Goal: Task Accomplishment & Management: Use online tool/utility

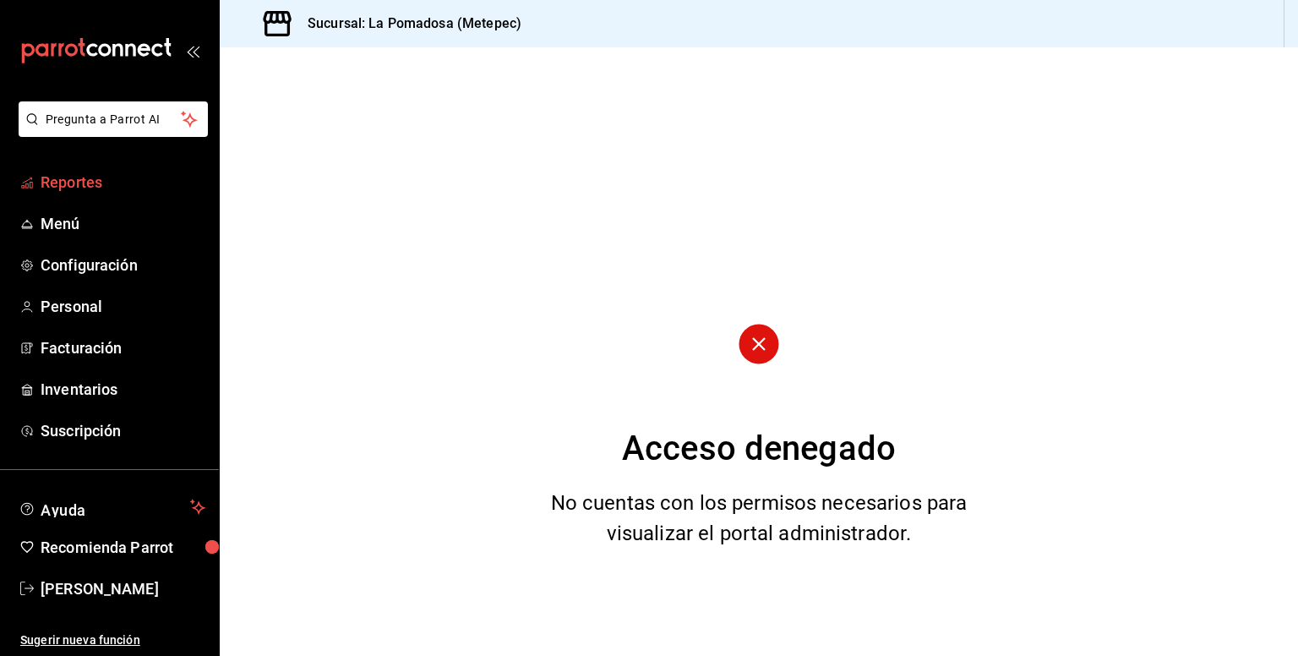
click at [74, 187] on span "Reportes" at bounding box center [123, 182] width 165 height 23
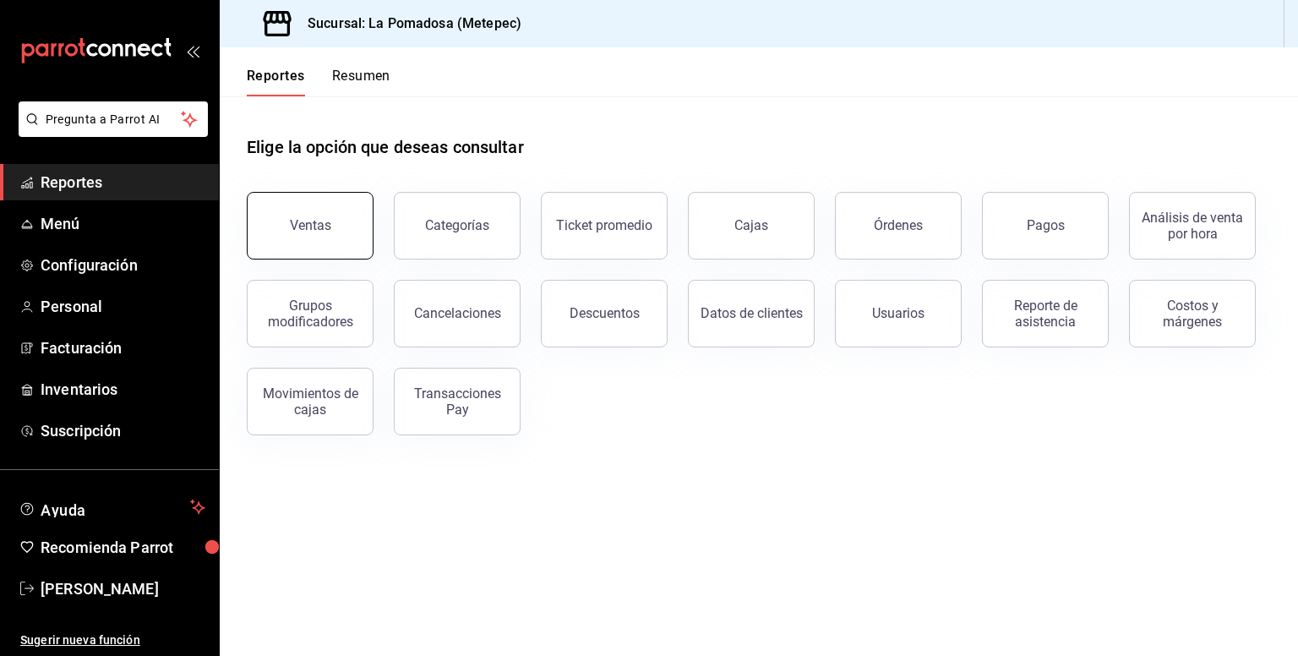
click at [315, 254] on button "Ventas" at bounding box center [310, 226] width 127 height 68
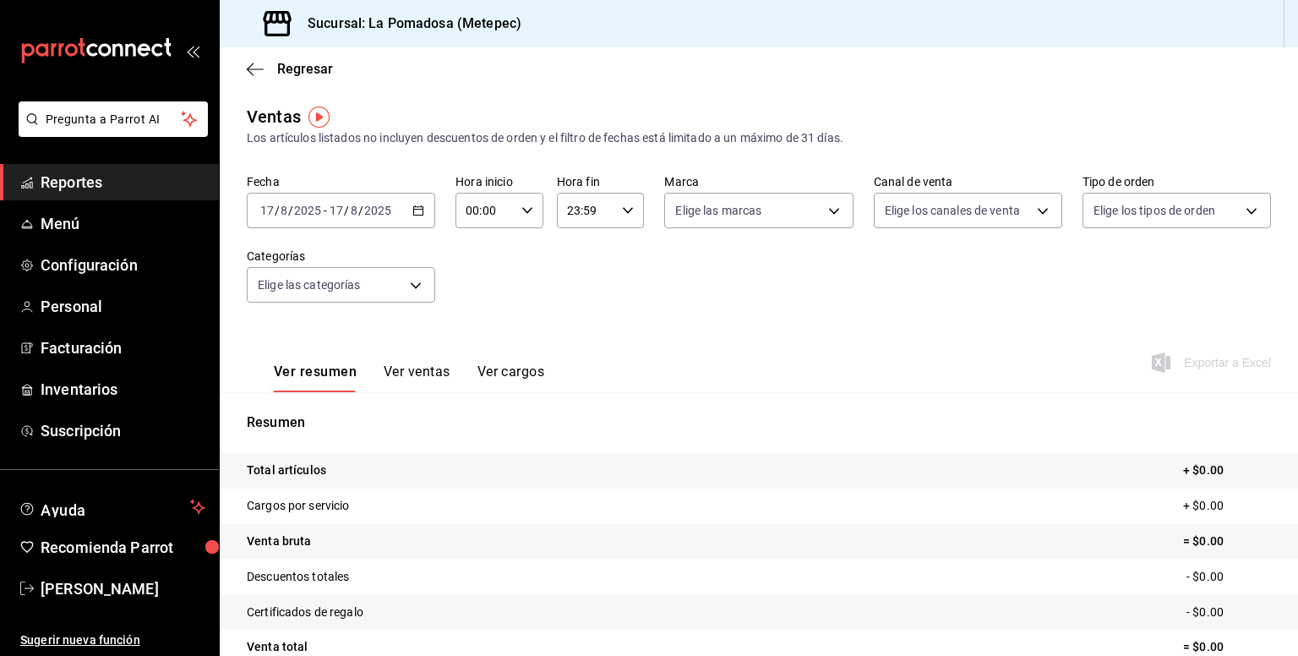
click at [434, 202] on div "Fecha [DATE] [DATE] - [DATE] [DATE] Hora inicio 00:00 Hora inicio Hora fin 23:5…" at bounding box center [759, 248] width 1024 height 149
click at [423, 211] on div "[DATE] [DATE] - [DATE] [DATE]" at bounding box center [341, 211] width 189 height 36
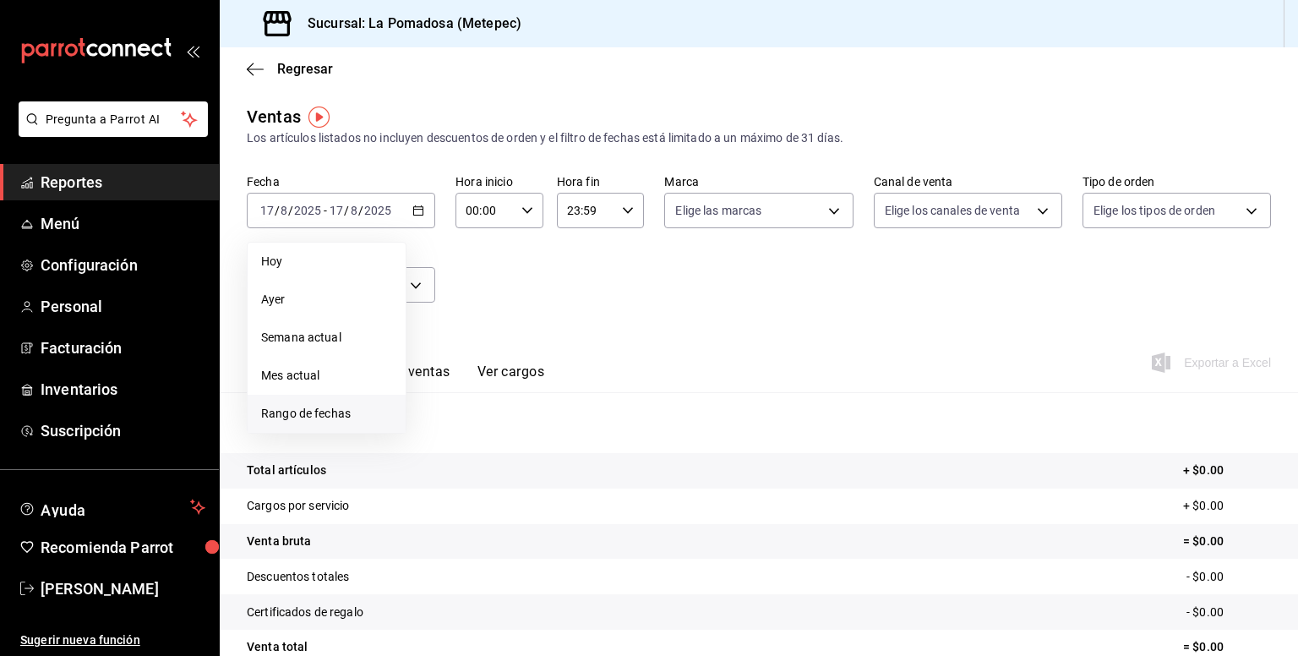
click at [343, 417] on span "Rango de fechas" at bounding box center [326, 414] width 131 height 18
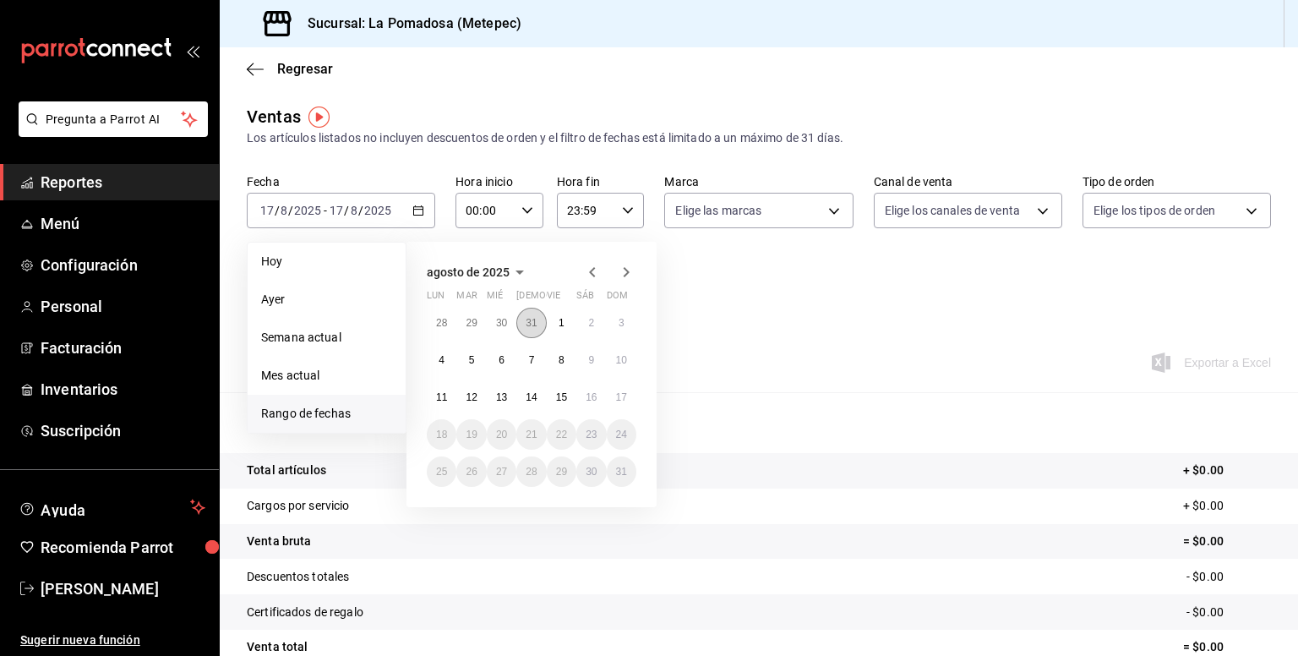
click at [540, 323] on button "31" at bounding box center [531, 323] width 30 height 30
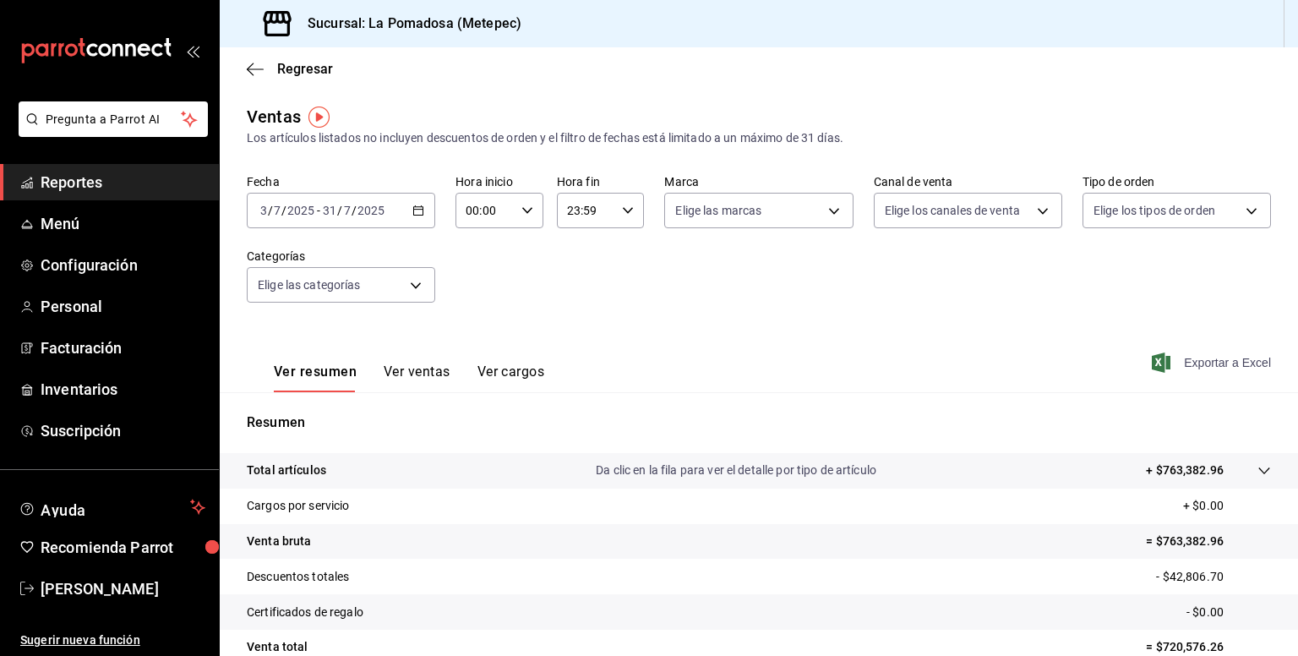
click at [1174, 358] on span "Exportar a Excel" at bounding box center [1214, 362] width 116 height 20
click at [416, 209] on icon "button" at bounding box center [419, 211] width 12 height 12
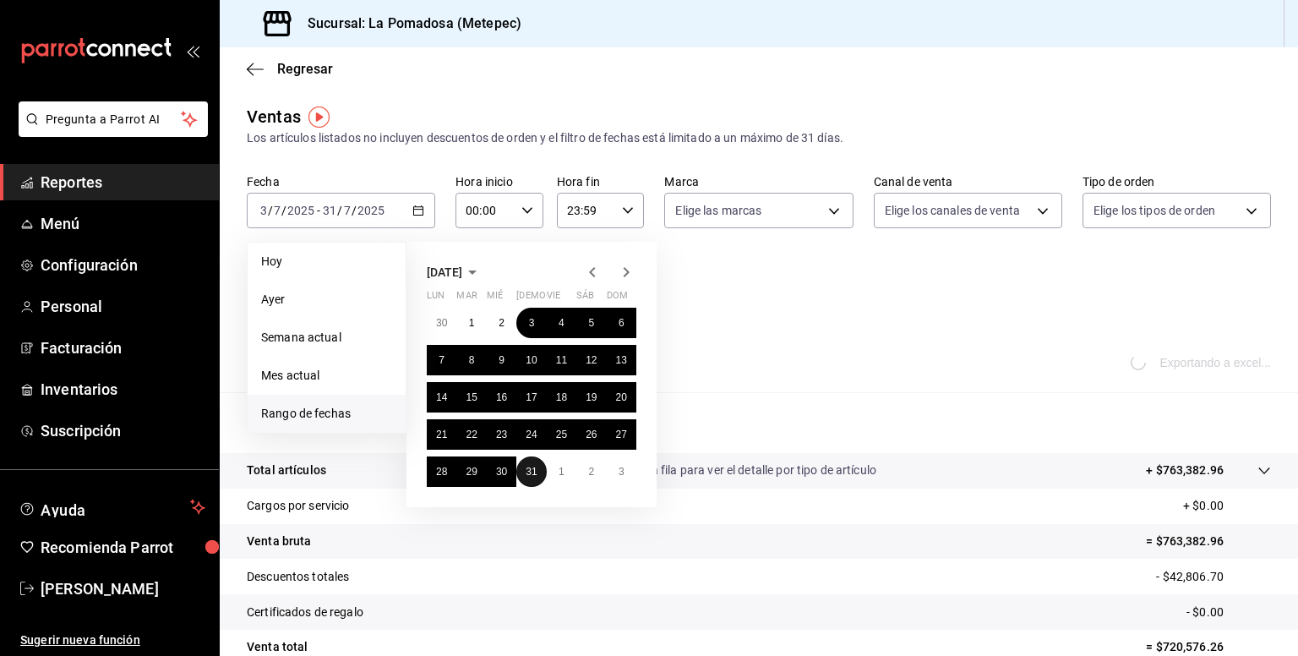
click at [537, 473] on abbr "31" at bounding box center [531, 472] width 11 height 12
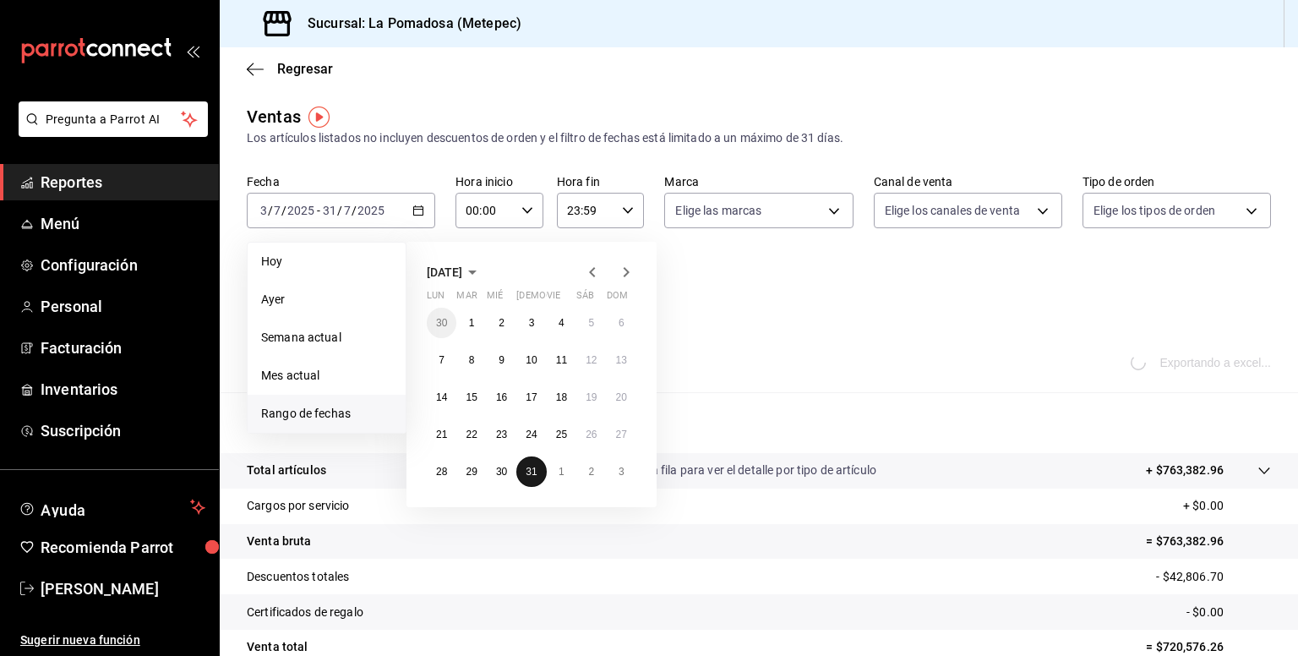
click at [537, 473] on abbr "31" at bounding box center [531, 472] width 11 height 12
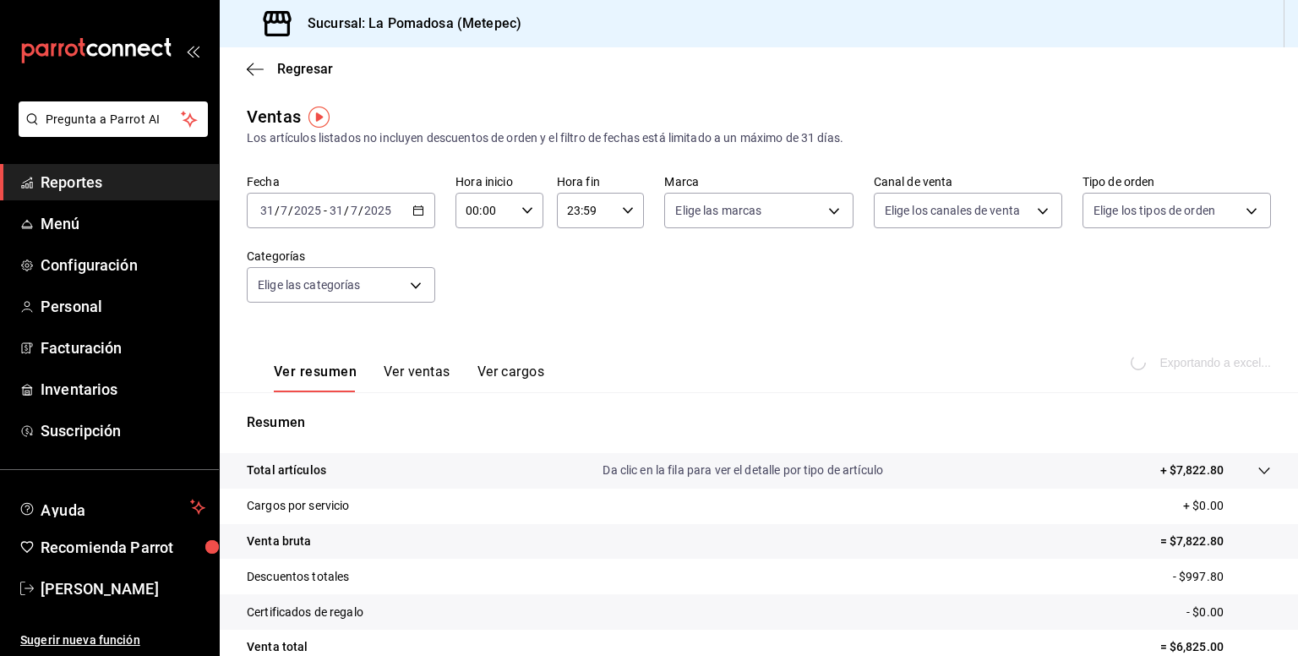
click at [445, 380] on button "Ver ventas" at bounding box center [417, 377] width 67 height 29
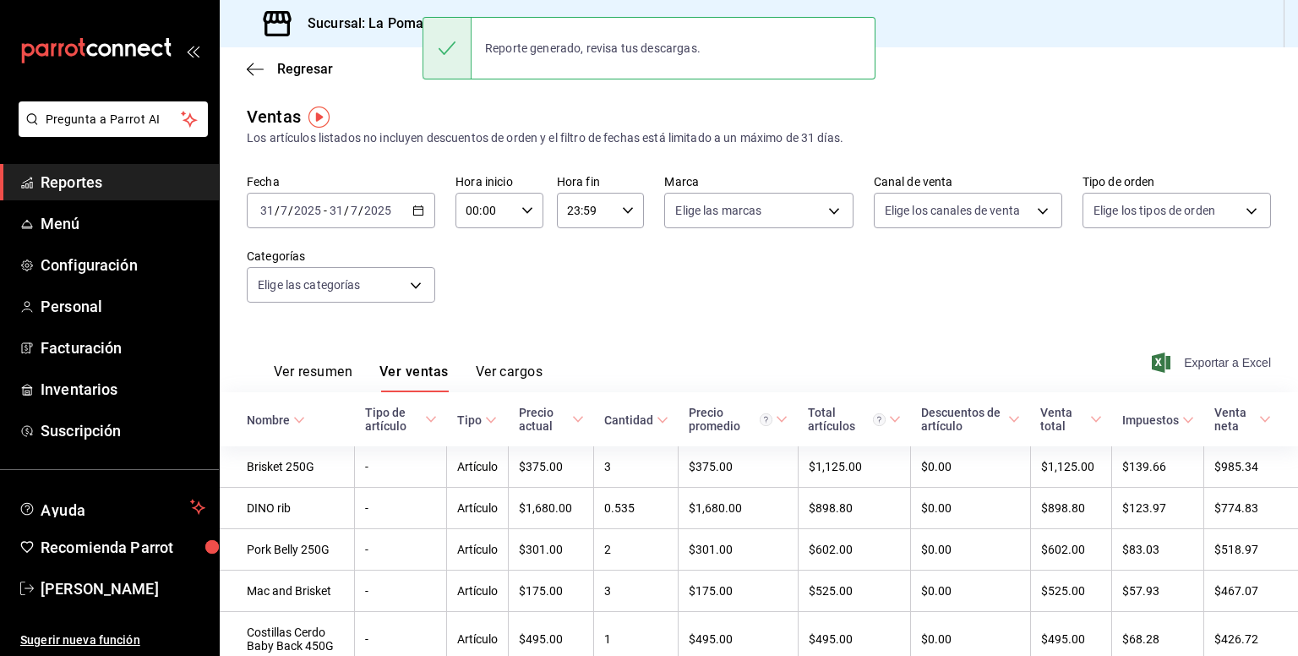
click at [1197, 356] on span "Exportar a Excel" at bounding box center [1214, 362] width 116 height 20
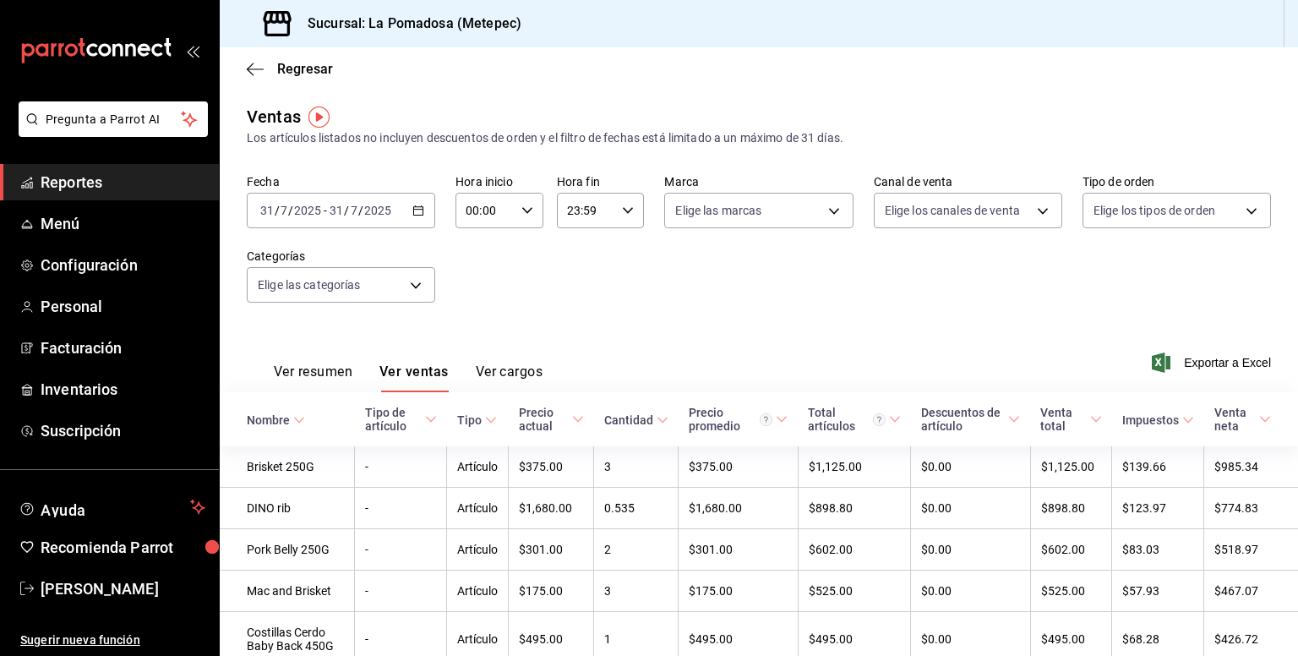
click at [1057, 132] on div "Los artículos listados no incluyen descuentos de orden y el filtro de fechas es…" at bounding box center [759, 138] width 1024 height 18
click at [342, 371] on button "Ver resumen" at bounding box center [313, 377] width 79 height 29
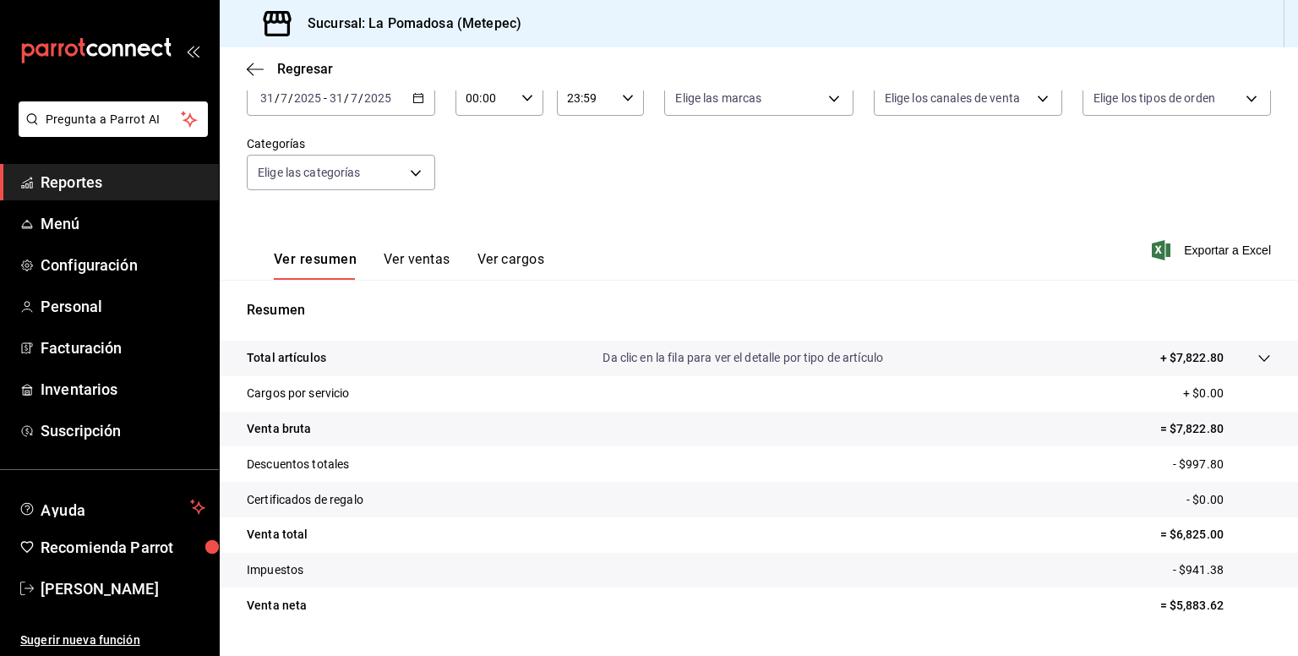
scroll to position [154, 0]
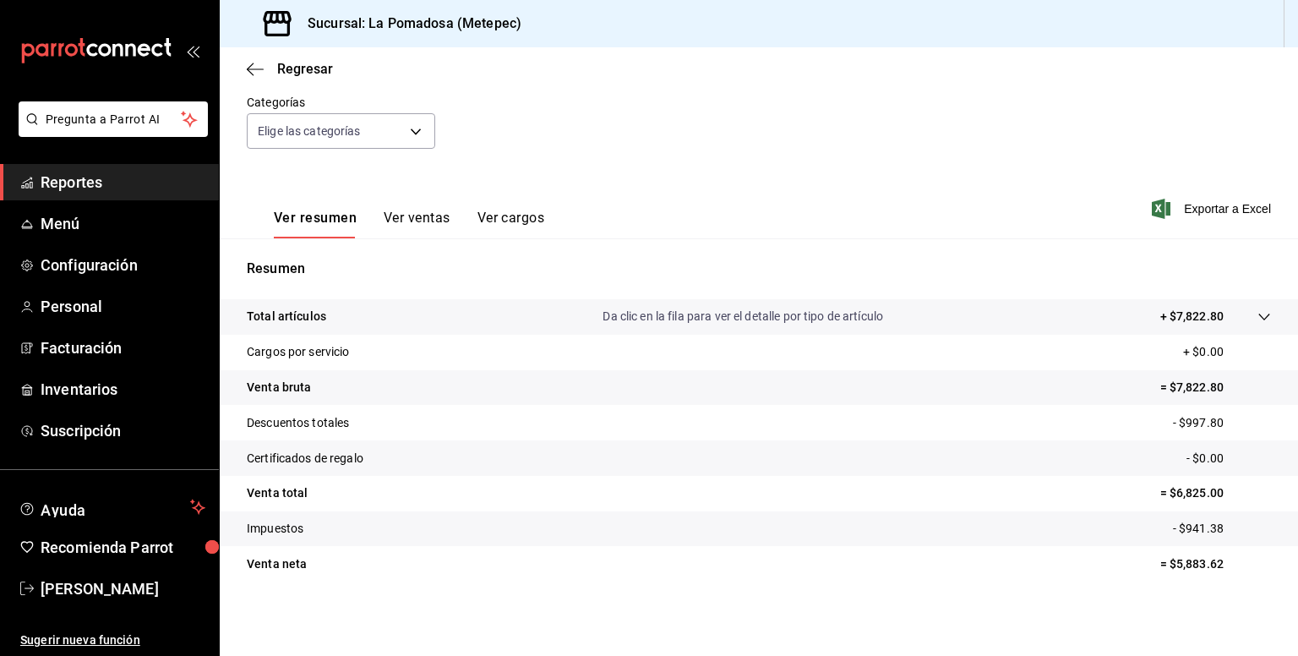
click at [732, 191] on div "Ver resumen Ver ventas Ver cargos Exportar a Excel" at bounding box center [759, 203] width 1079 height 69
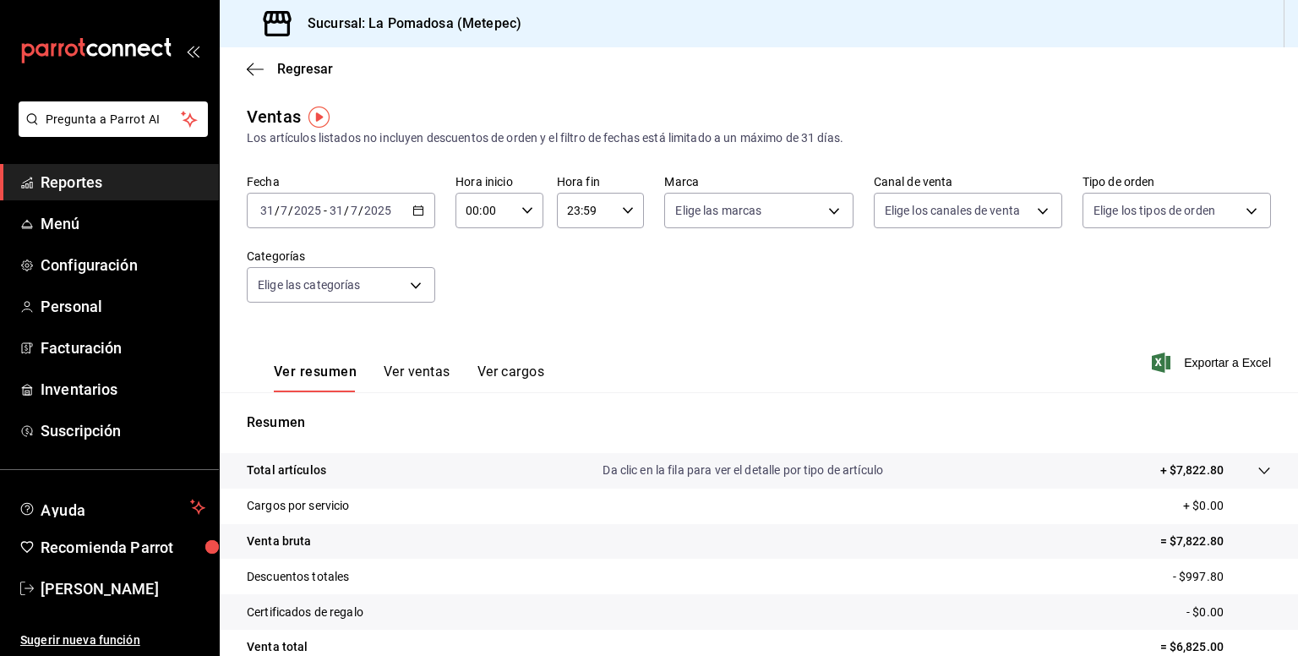
scroll to position [85, 0]
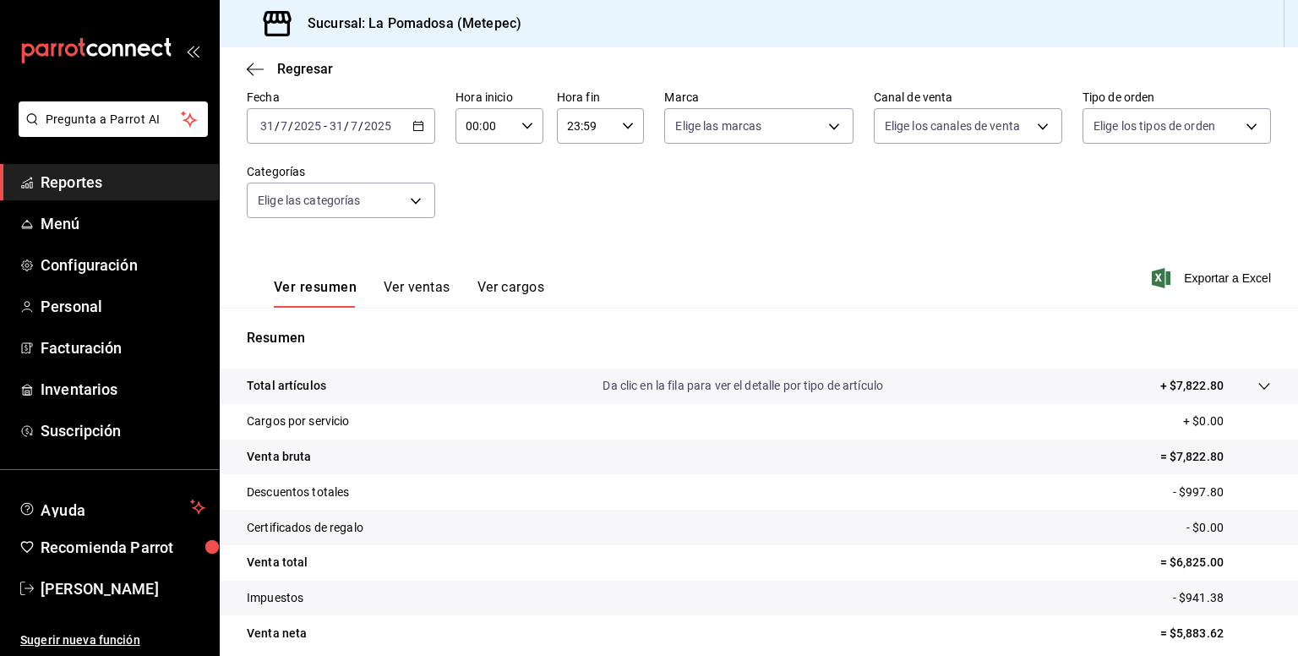
click at [97, 180] on span "Reportes" at bounding box center [123, 182] width 165 height 23
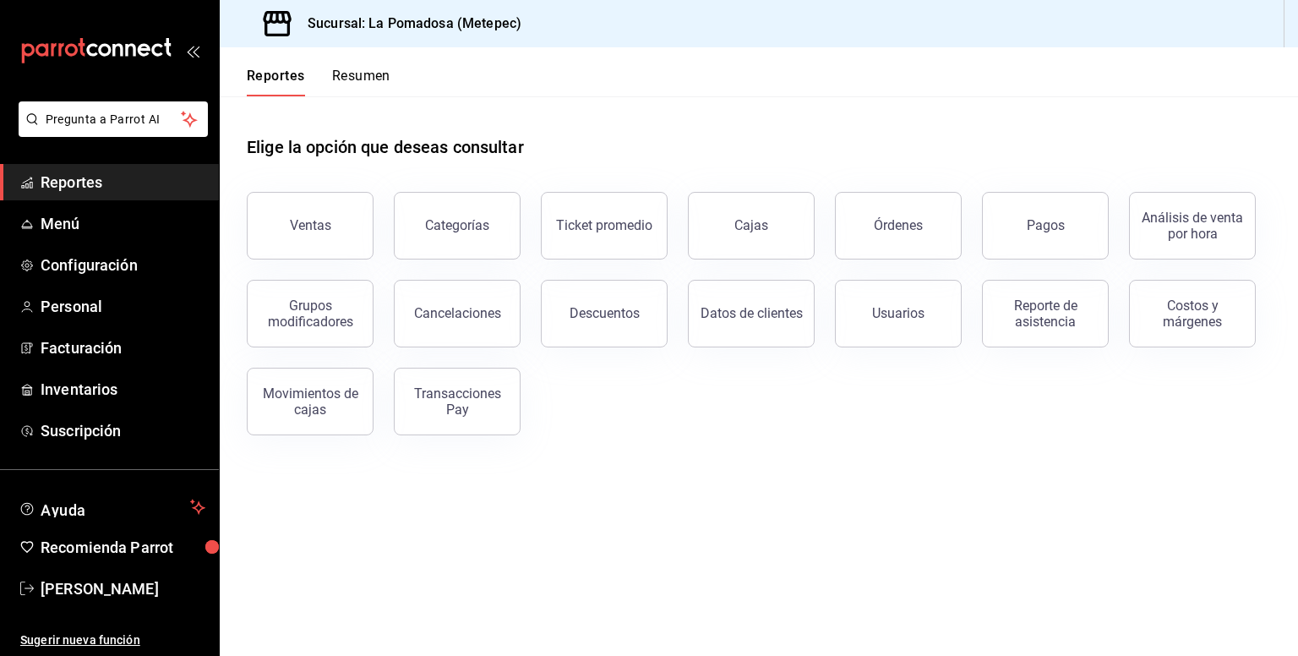
click at [894, 215] on button "Órdenes" at bounding box center [898, 226] width 127 height 68
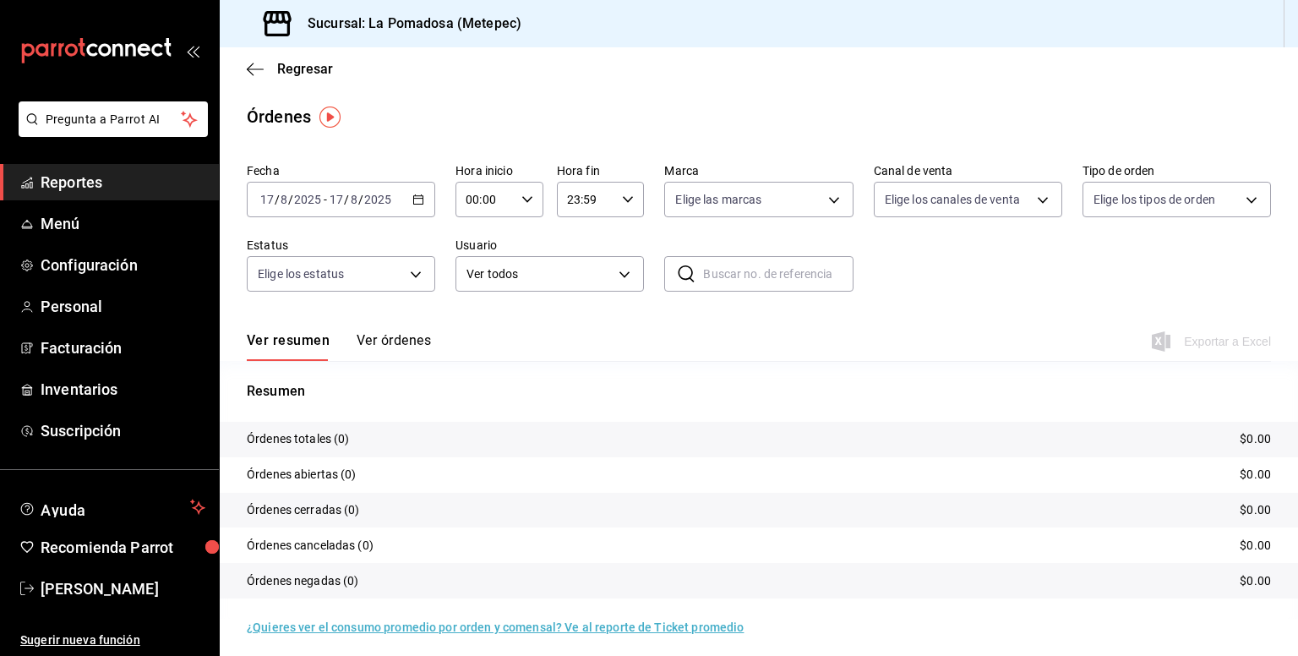
click at [420, 197] on icon "button" at bounding box center [419, 200] width 12 height 12
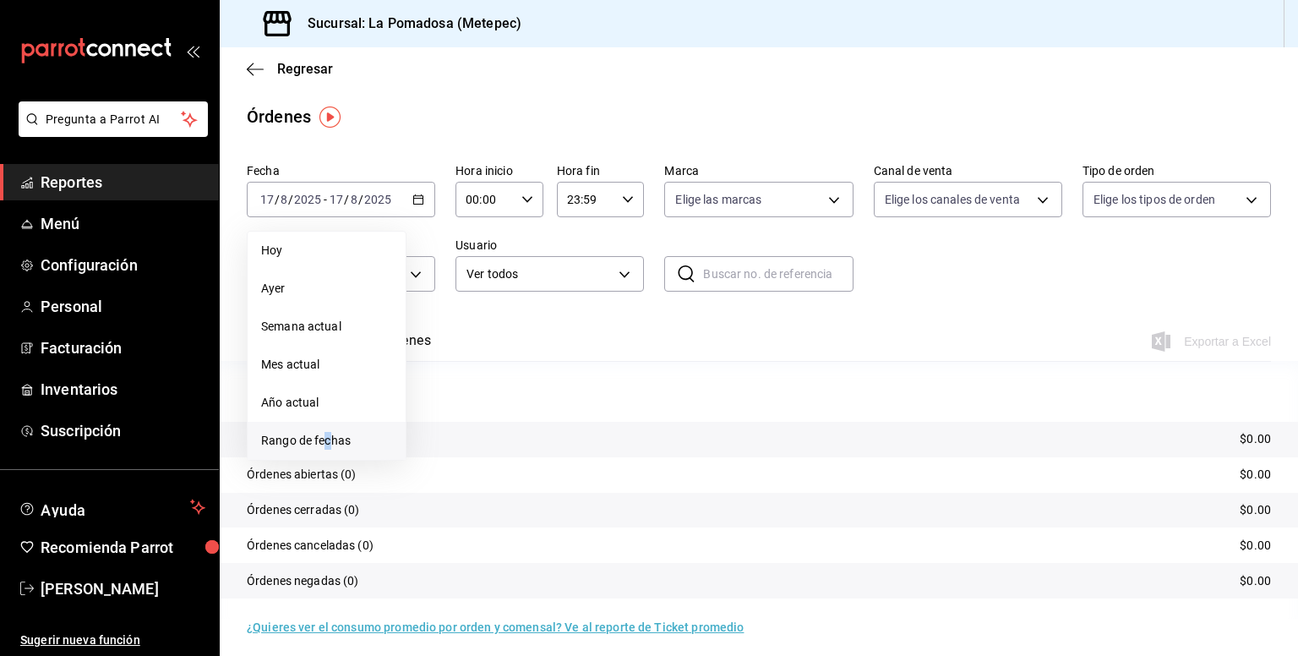
click at [329, 443] on span "Rango de fechas" at bounding box center [326, 441] width 131 height 18
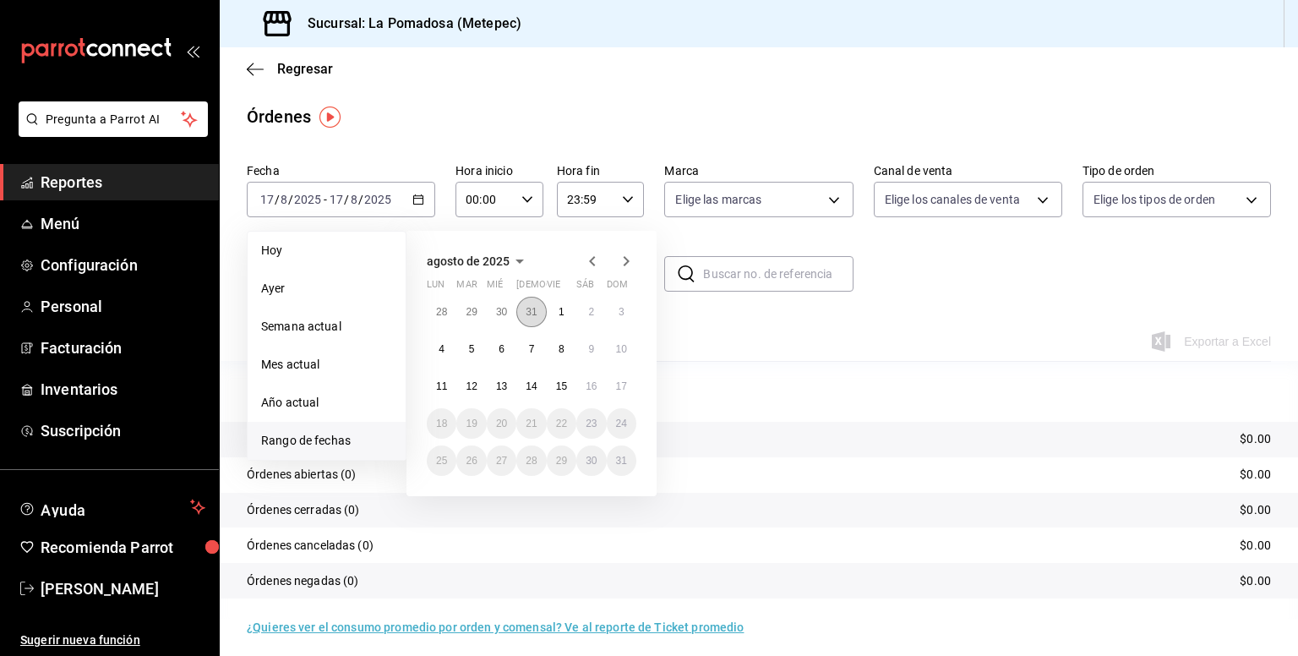
click at [527, 308] on abbr "31" at bounding box center [531, 312] width 11 height 12
click at [531, 464] on abbr "31" at bounding box center [531, 461] width 11 height 12
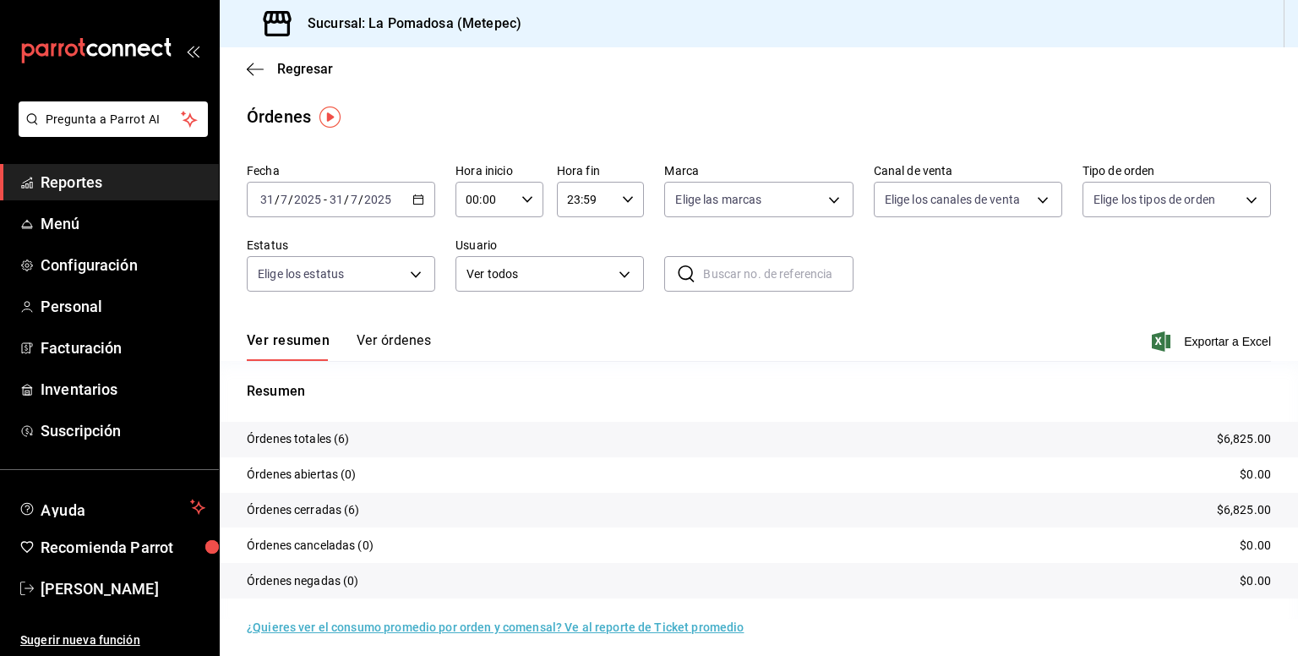
click at [384, 339] on button "Ver órdenes" at bounding box center [394, 346] width 74 height 29
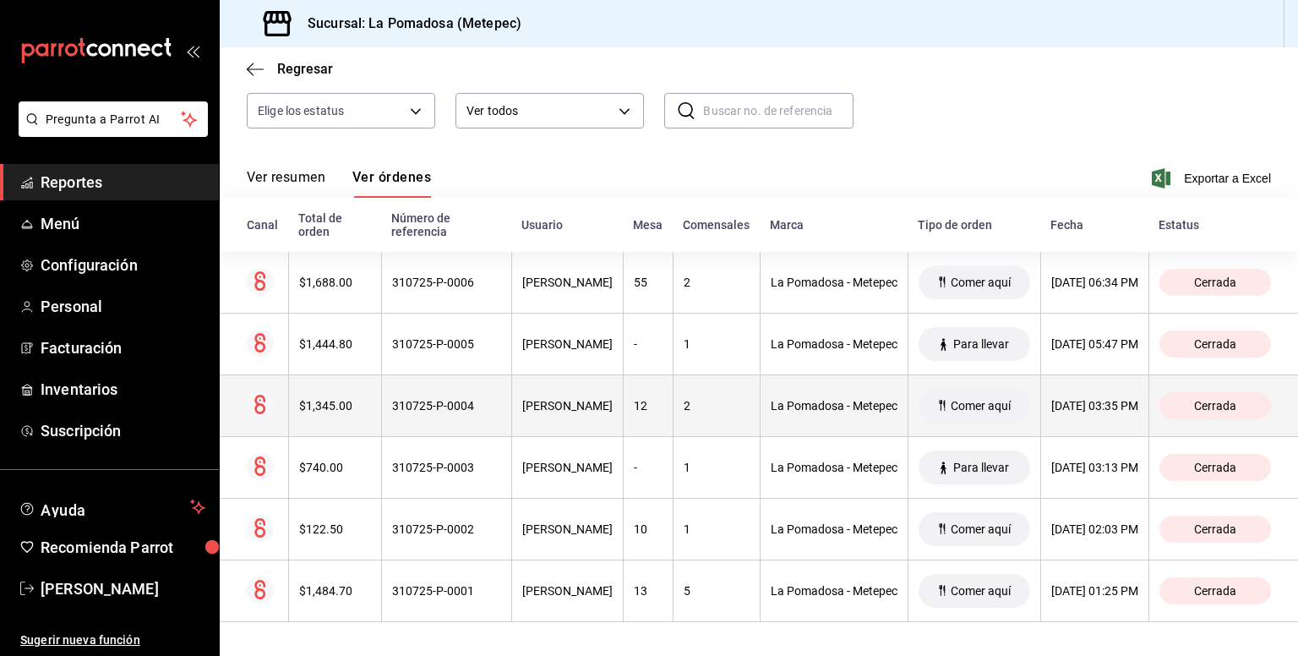
click at [341, 412] on th "$1,345.00" at bounding box center [334, 406] width 93 height 62
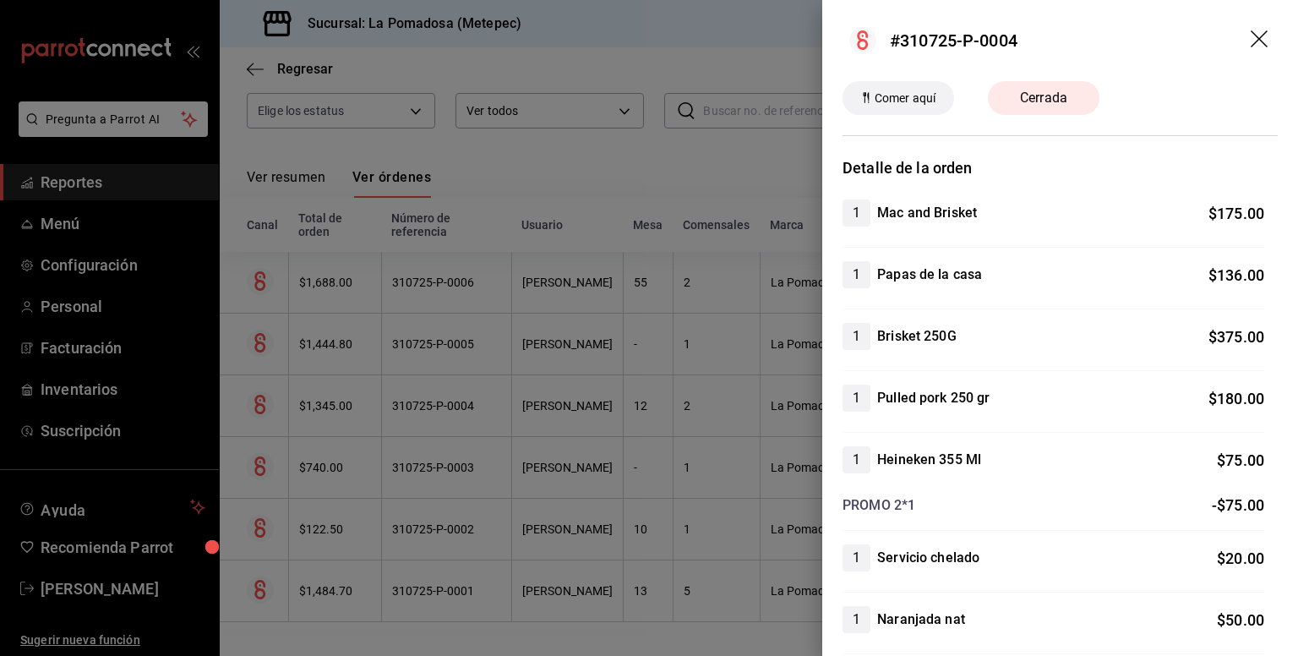
click at [1254, 35] on icon "drag" at bounding box center [1261, 40] width 20 height 20
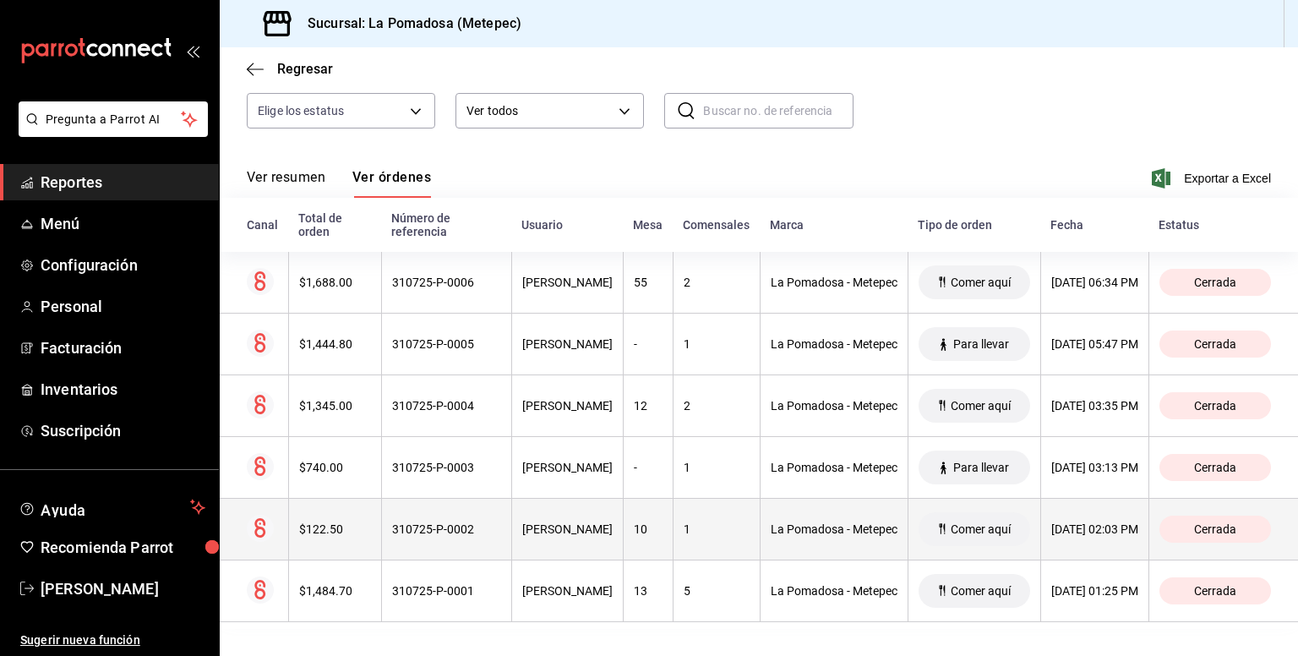
scroll to position [176, 0]
click at [312, 522] on div "$122.50" at bounding box center [335, 529] width 72 height 14
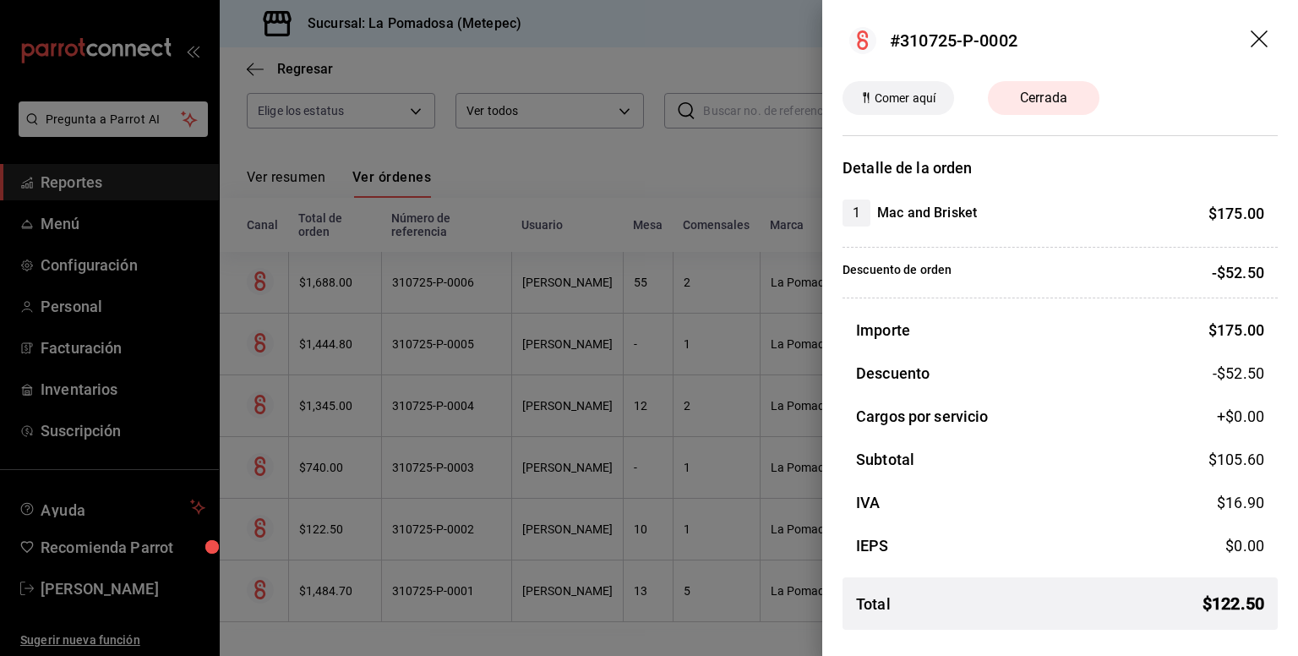
click at [1257, 38] on icon "drag" at bounding box center [1261, 40] width 20 height 20
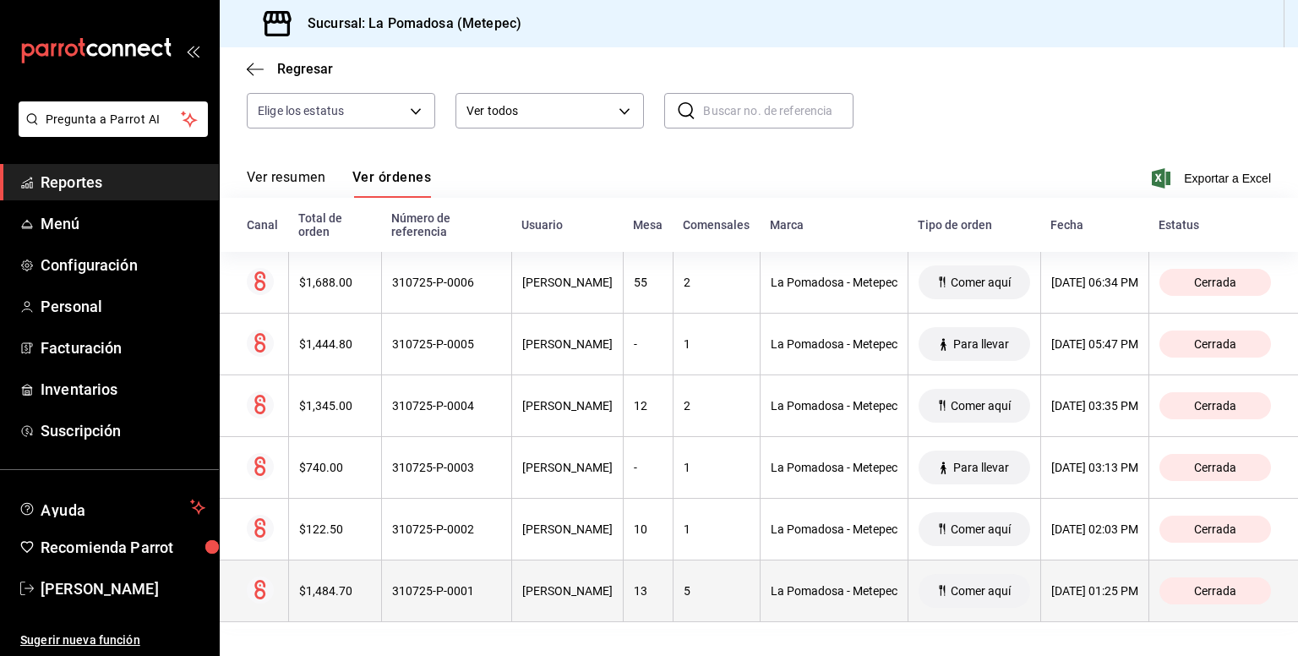
click at [343, 584] on div "$1,484.70" at bounding box center [335, 591] width 72 height 14
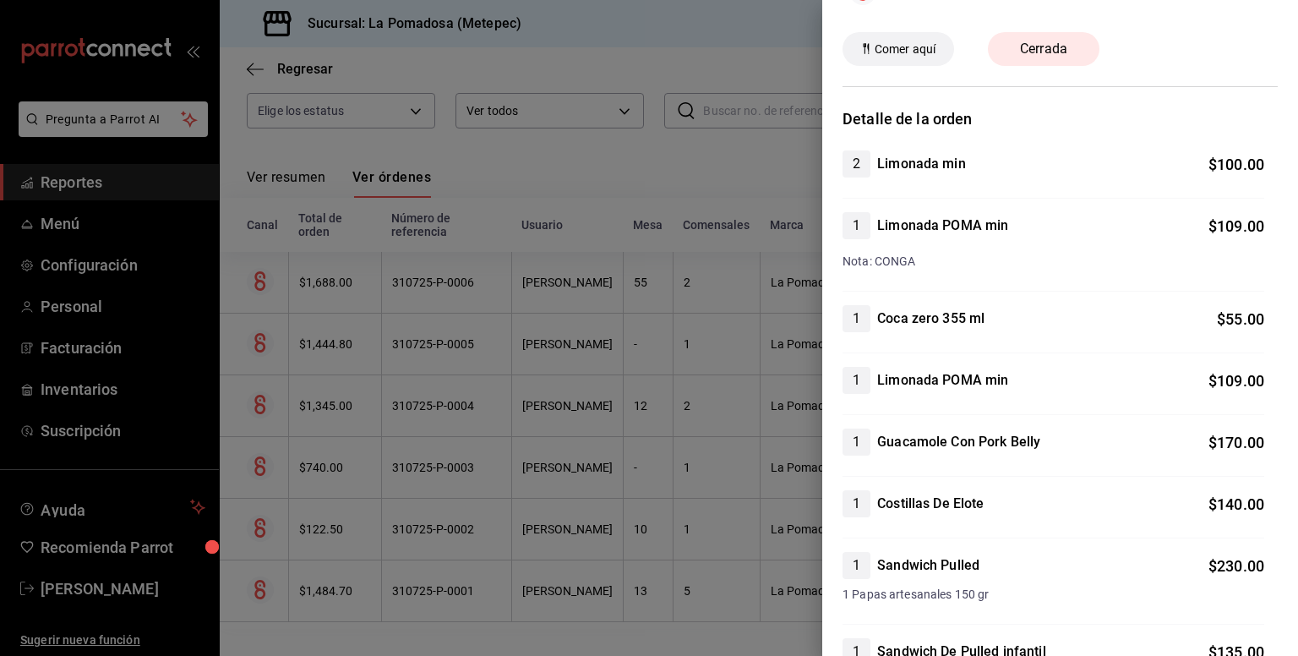
scroll to position [0, 0]
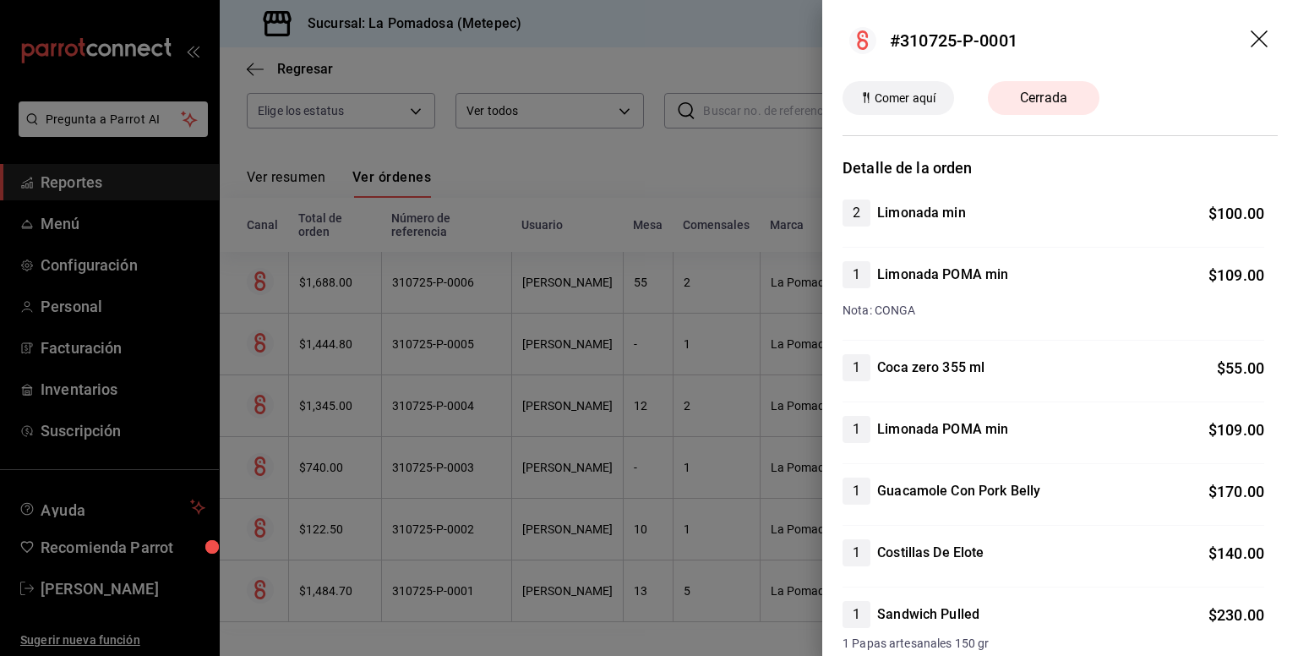
click at [1251, 35] on icon "drag" at bounding box center [1259, 38] width 17 height 17
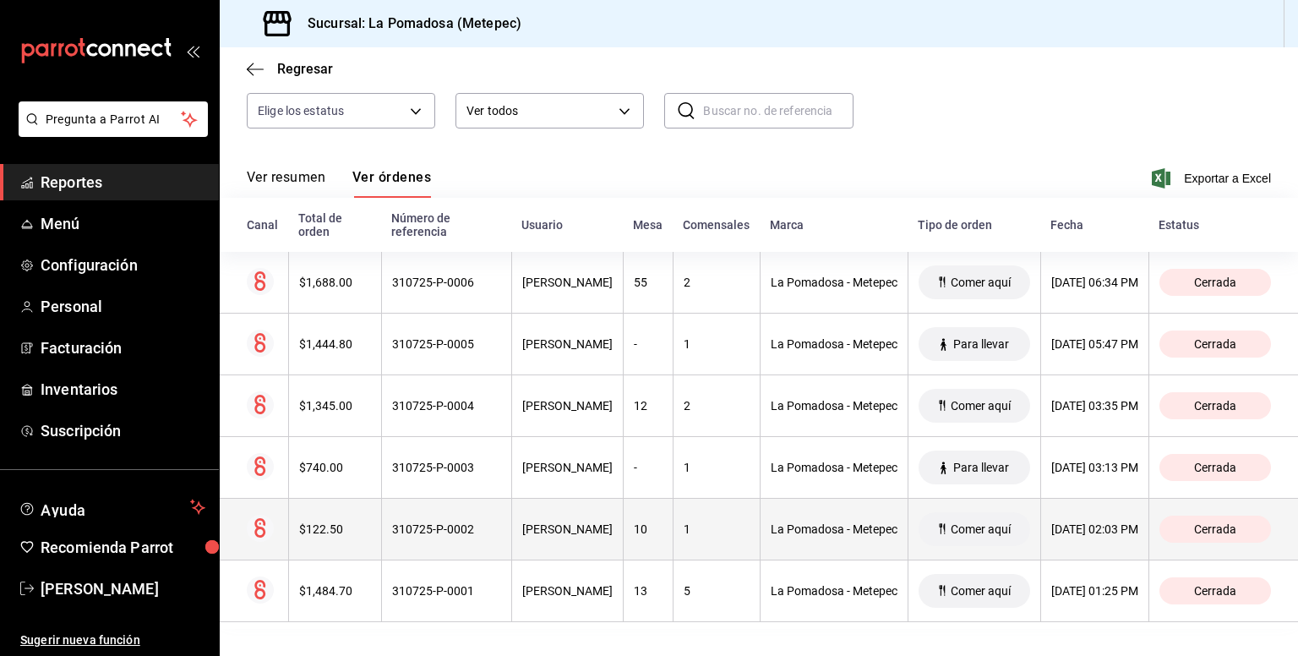
click at [332, 522] on div "$122.50" at bounding box center [335, 529] width 72 height 14
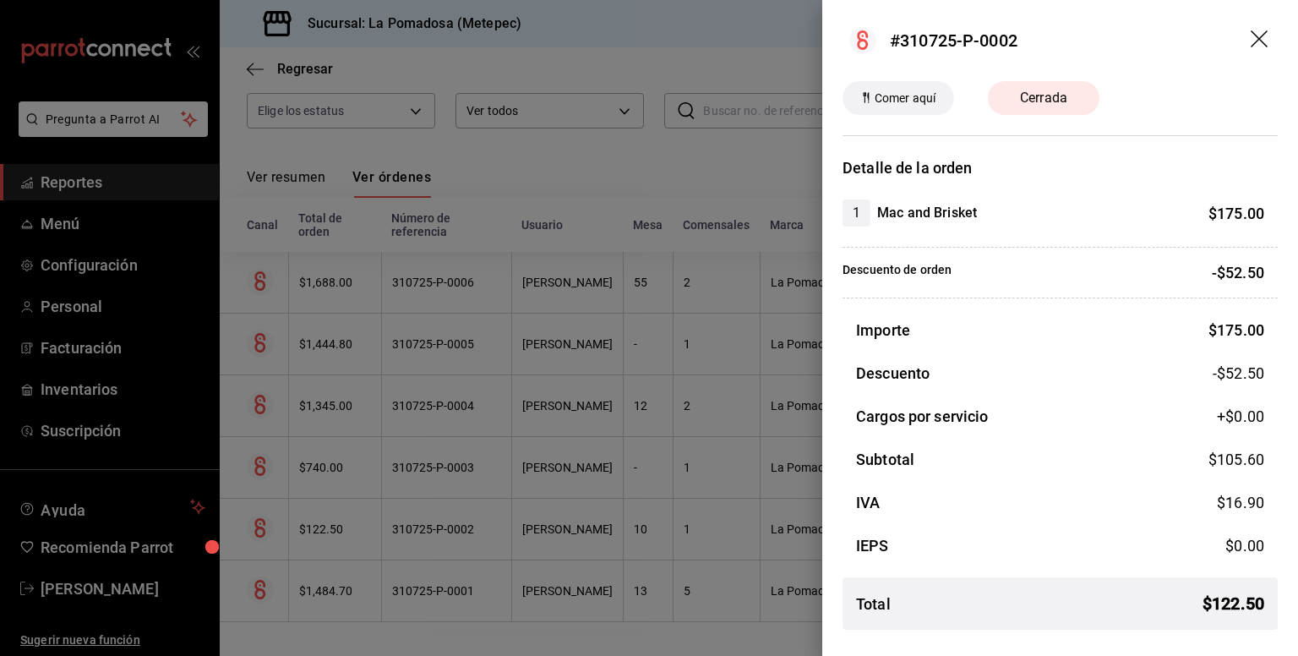
click at [1259, 35] on icon "drag" at bounding box center [1261, 40] width 20 height 20
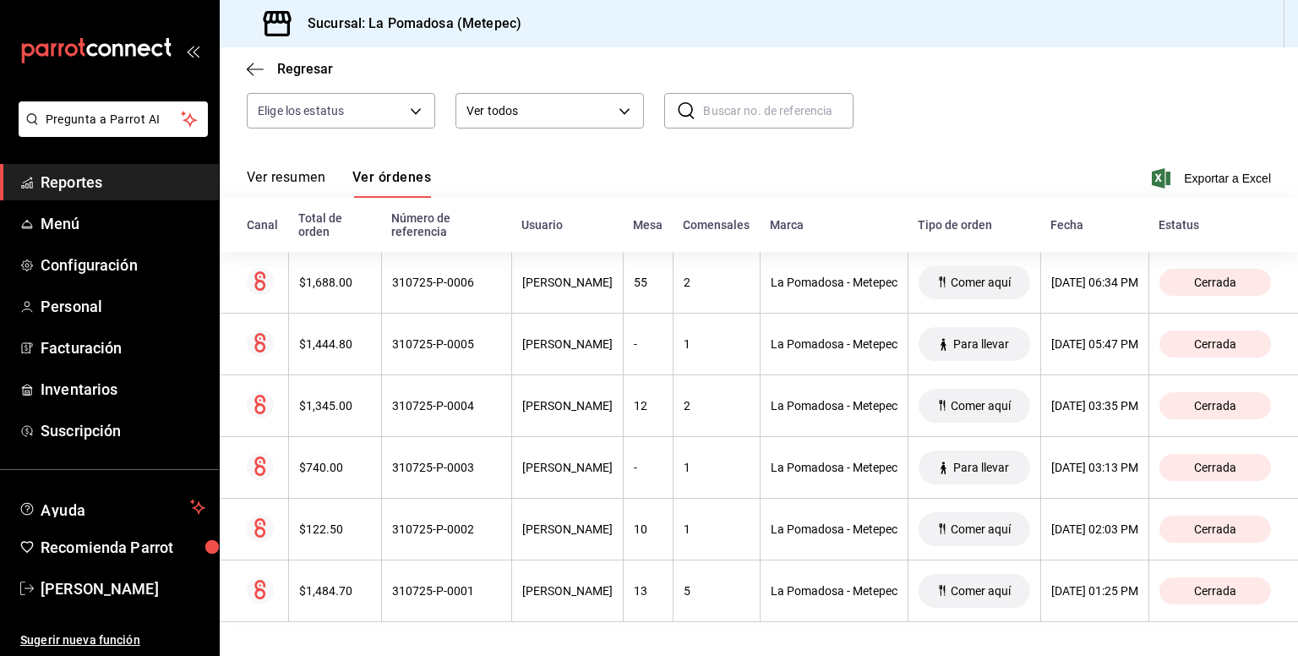
click at [86, 192] on span "Reportes" at bounding box center [123, 182] width 165 height 23
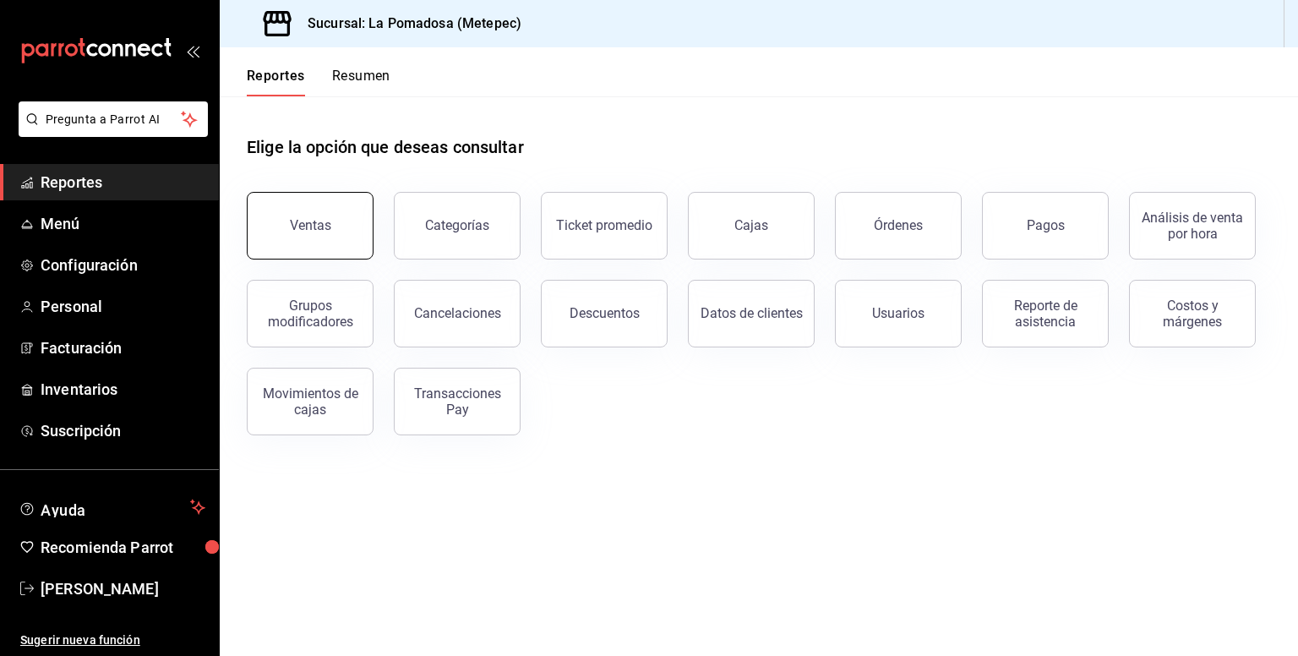
click at [346, 231] on button "Ventas" at bounding box center [310, 226] width 127 height 68
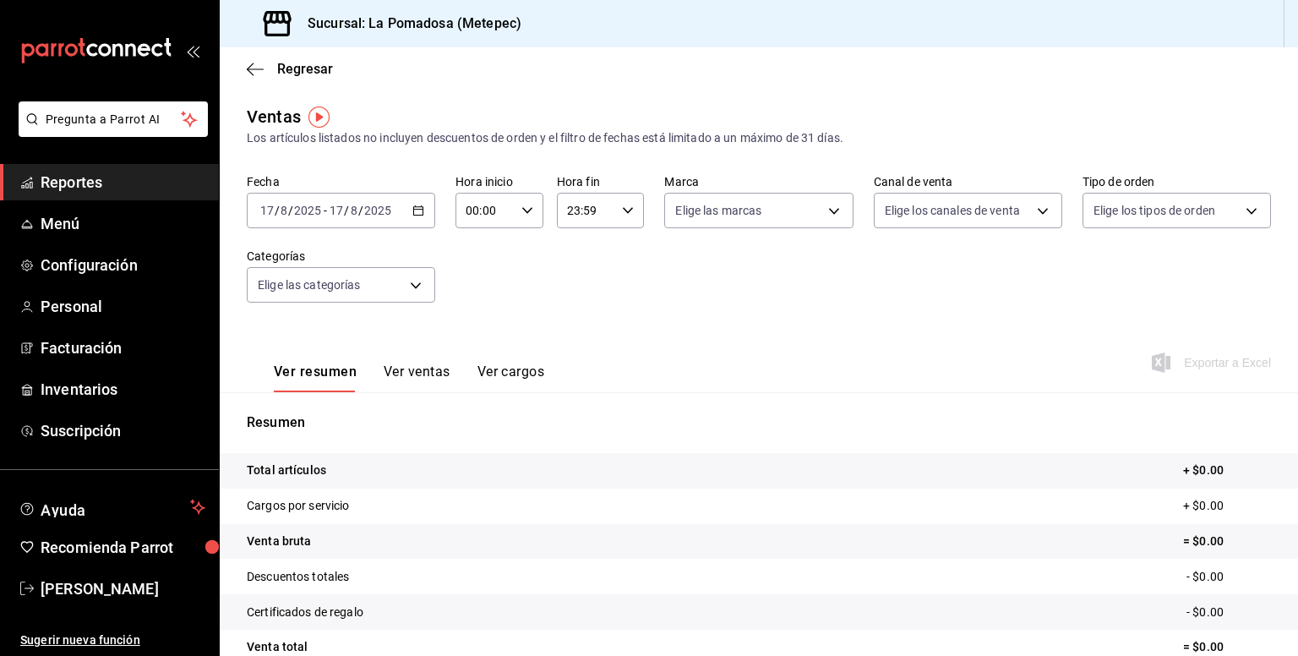
click at [414, 209] on \(Stroke\) "button" at bounding box center [418, 209] width 9 height 1
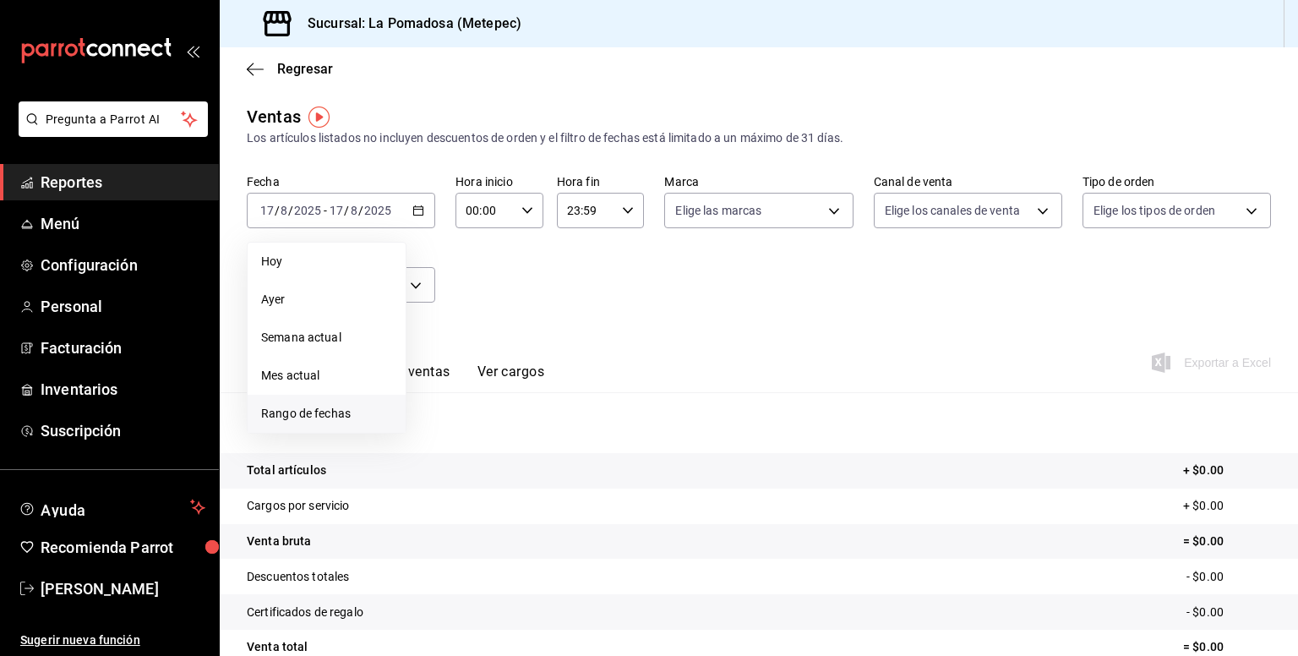
click at [331, 414] on span "Rango de fechas" at bounding box center [326, 414] width 131 height 18
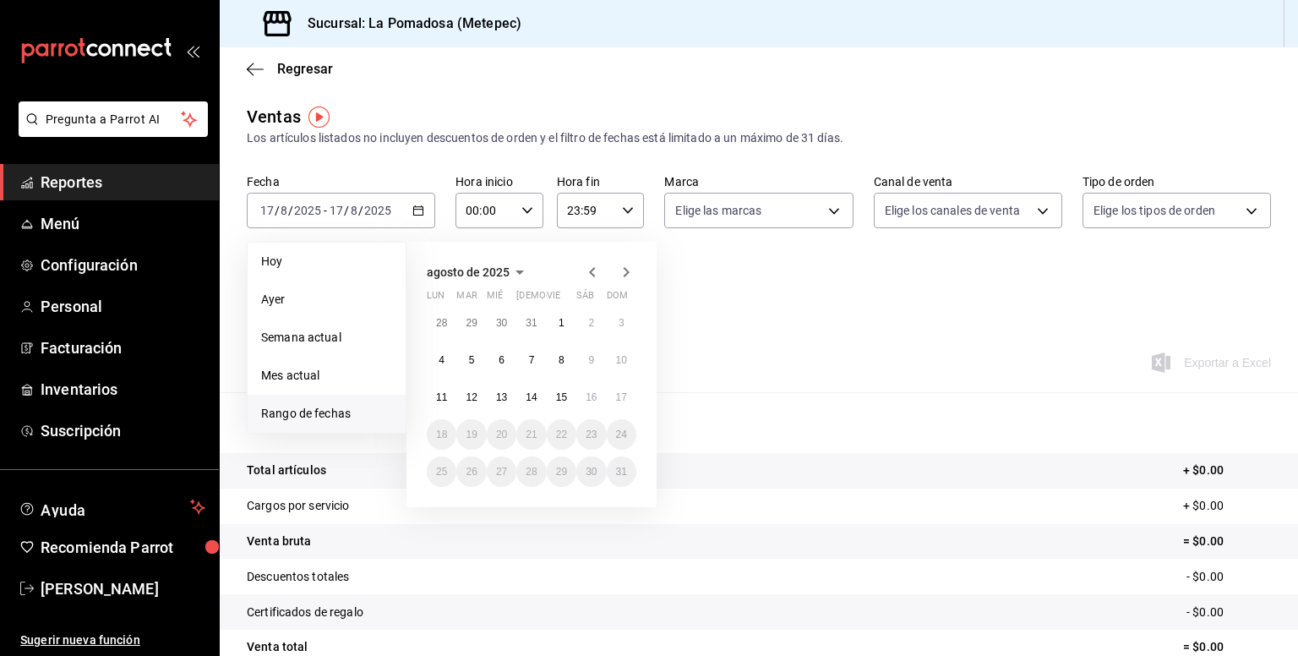
click at [603, 267] on div at bounding box center [609, 272] width 54 height 20
click at [589, 273] on icon "button" at bounding box center [592, 272] width 20 height 20
click at [527, 478] on button "31" at bounding box center [531, 471] width 30 height 30
click at [534, 476] on abbr "31" at bounding box center [531, 472] width 11 height 12
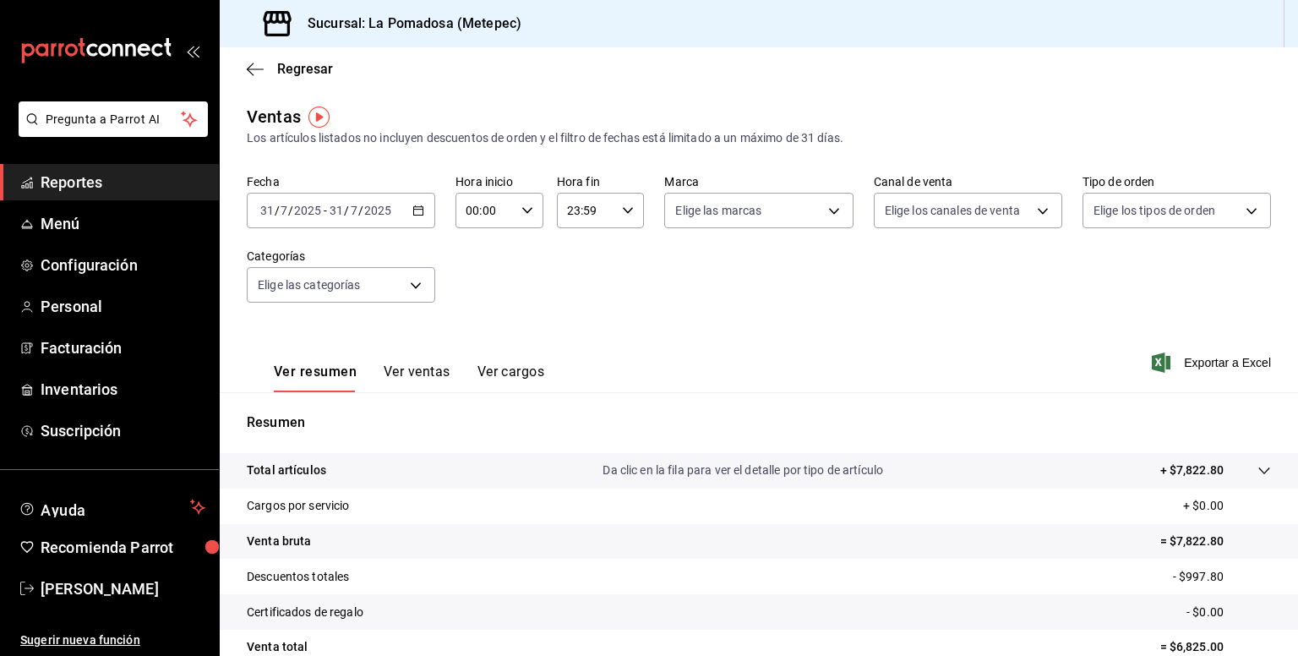
click at [521, 88] on div "Regresar" at bounding box center [759, 68] width 1079 height 43
click at [436, 380] on button "Ver ventas" at bounding box center [417, 377] width 67 height 29
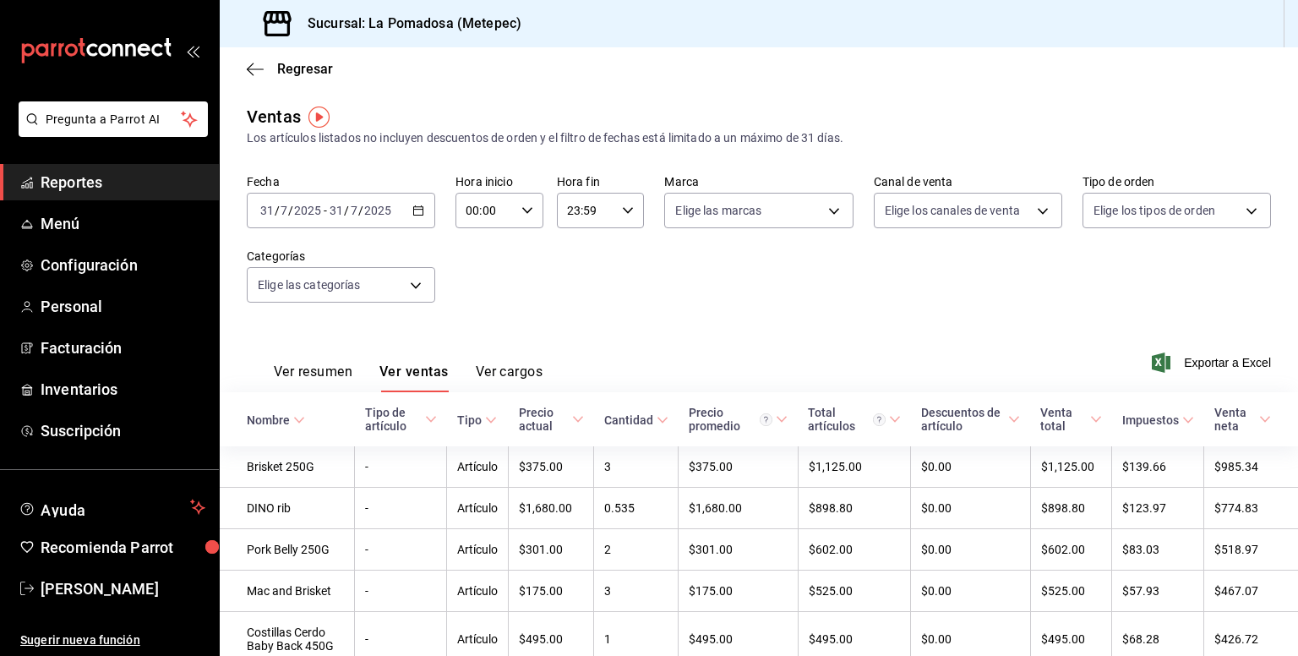
click at [413, 214] on icon "button" at bounding box center [419, 211] width 12 height 12
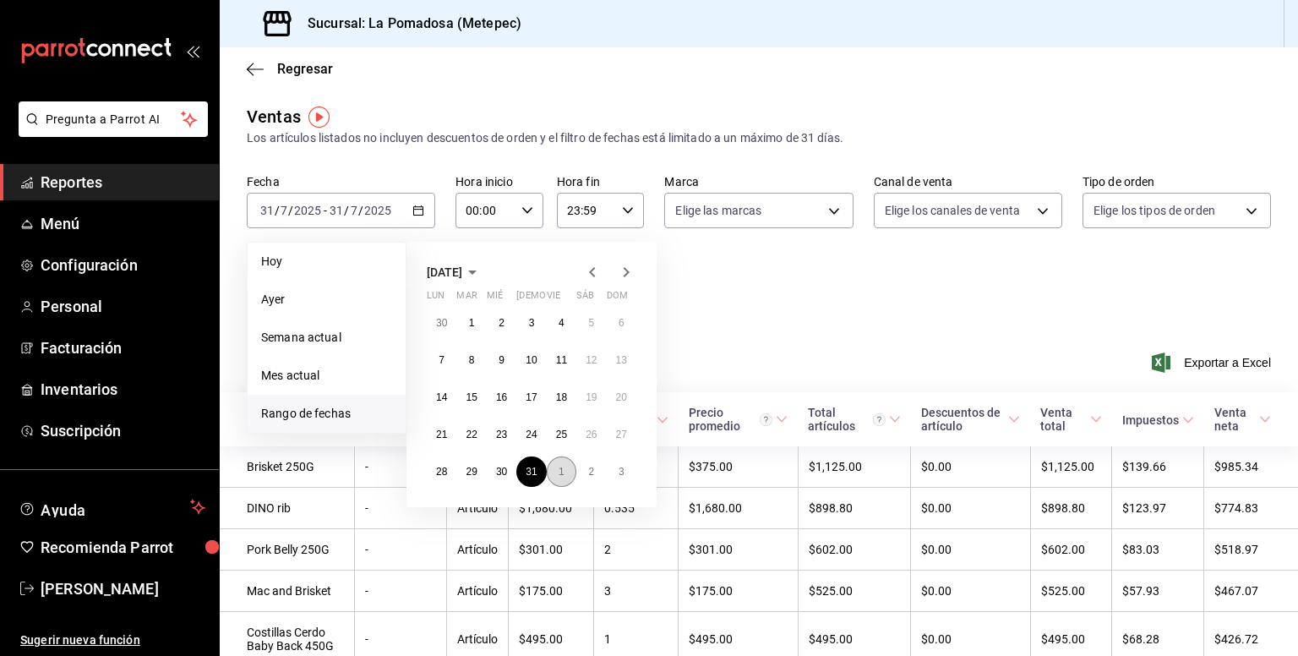
click at [556, 473] on button "1" at bounding box center [562, 471] width 30 height 30
click at [559, 322] on abbr "1" at bounding box center [562, 323] width 6 height 12
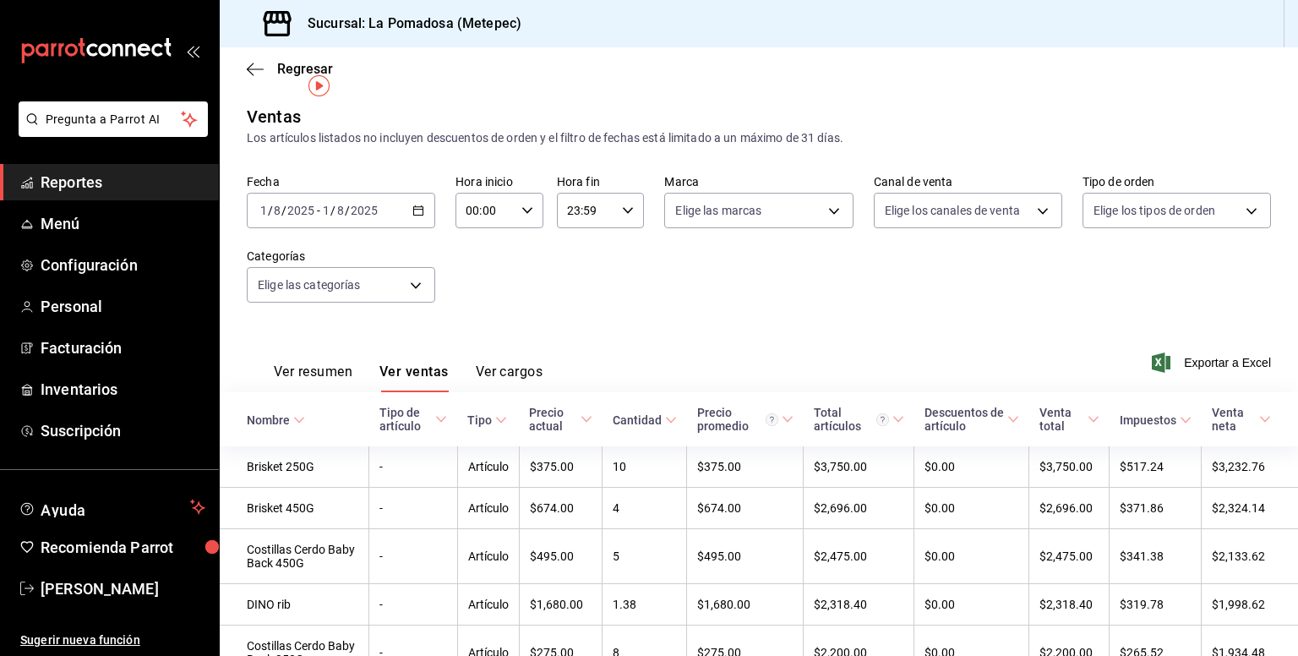
scroll to position [85, 0]
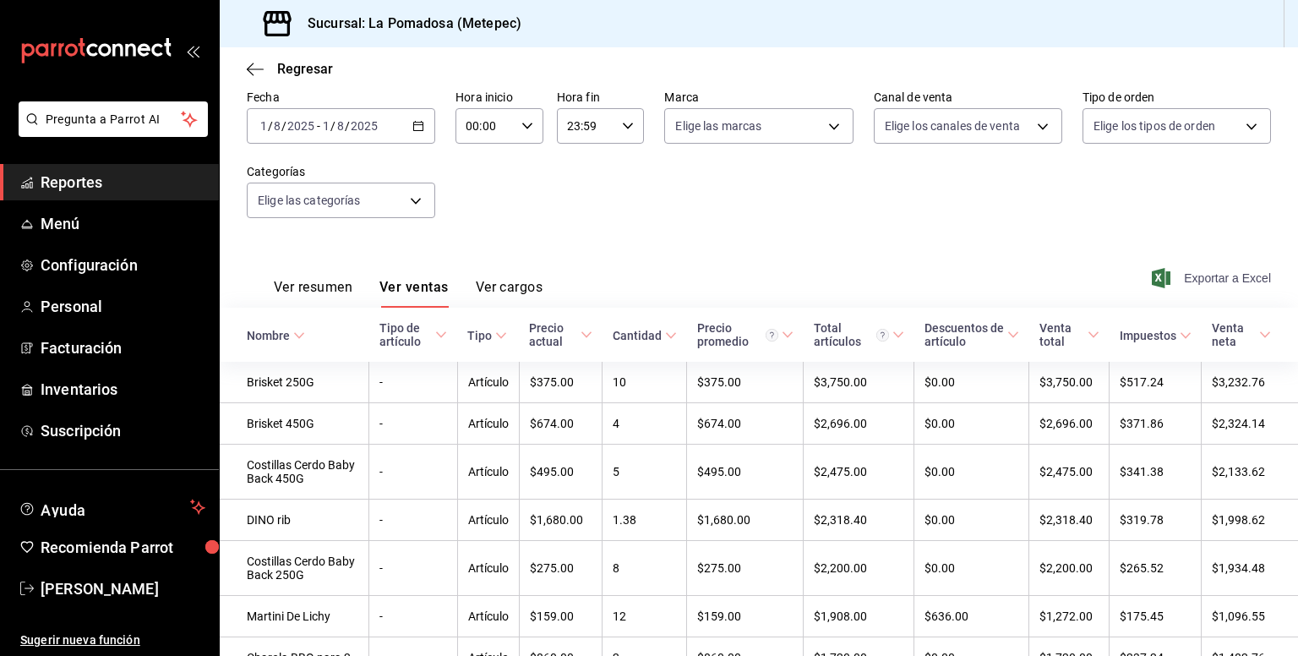
click at [1211, 277] on span "Exportar a Excel" at bounding box center [1214, 278] width 116 height 20
